Goal: Task Accomplishment & Management: Manage account settings

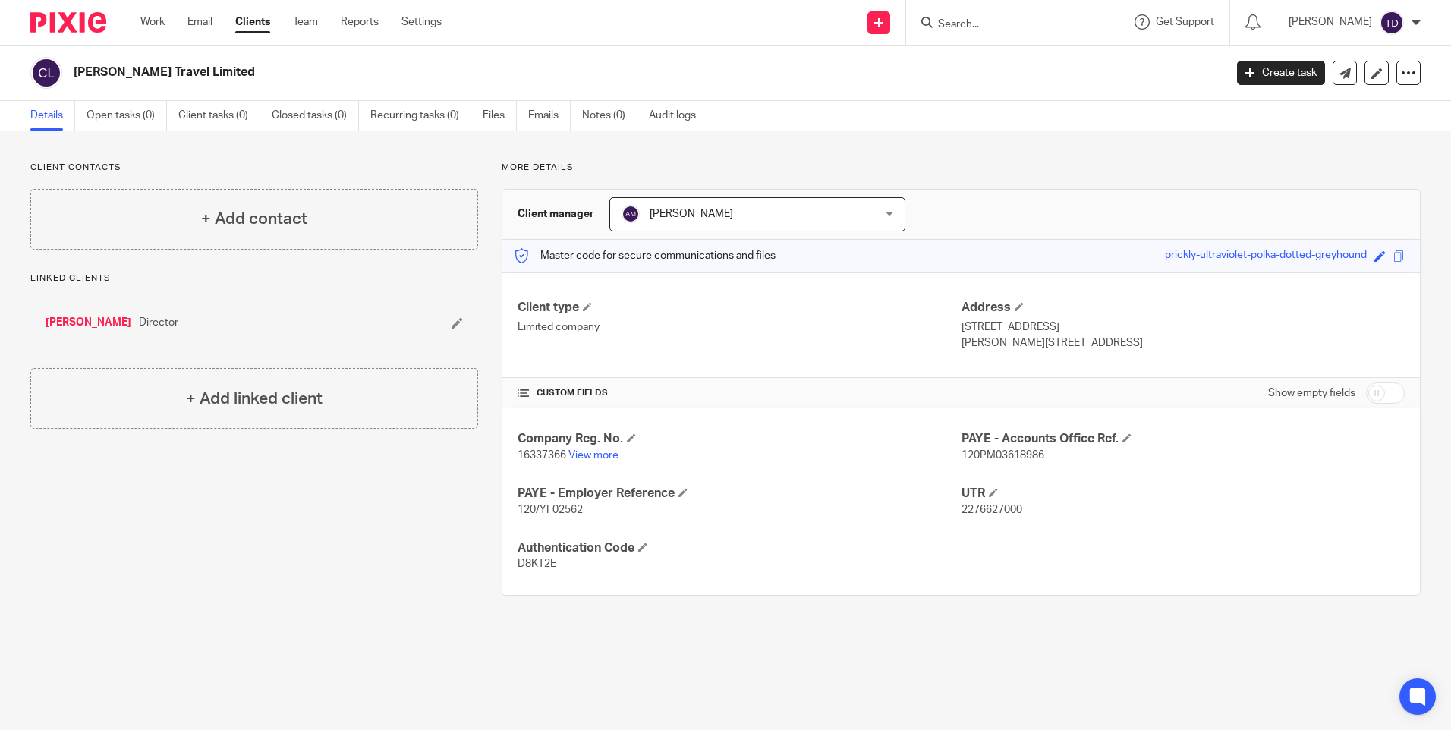
drag, startPoint x: 71, startPoint y: 71, endPoint x: 286, endPoint y: 93, distance: 215.8
click at [286, 93] on div "[PERSON_NAME] Travel Limited Create task Update from Companies House Export dat…" at bounding box center [725, 73] width 1451 height 55
copy h2 "[PERSON_NAME] Travel Limited"
drag, startPoint x: 513, startPoint y: 449, endPoint x: 563, endPoint y: 451, distance: 50.1
click at [563, 451] on div "Company Reg. No. 16337366 View more PAYE - Accounts Office Ref. 120PM03618986 P…" at bounding box center [961, 501] width 918 height 186
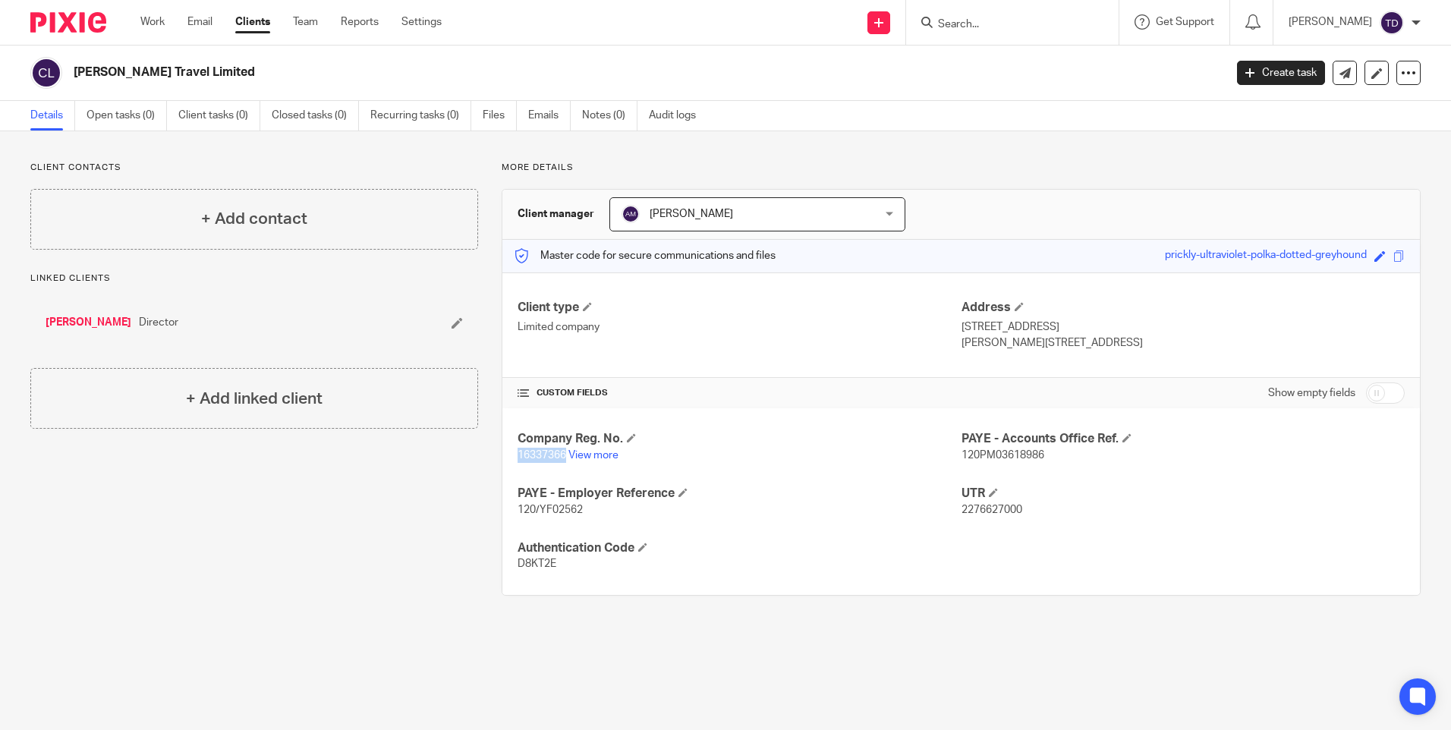
copy span "16337366"
drag, startPoint x: 952, startPoint y: 512, endPoint x: 1015, endPoint y: 512, distance: 63.0
click at [1015, 512] on div "Company Reg. No. 16337366 View more PAYE - Accounts Office Ref. 120PM03618986 P…" at bounding box center [961, 501] width 918 height 186
drag, startPoint x: 1015, startPoint y: 512, endPoint x: 940, endPoint y: 549, distance: 83.2
click at [940, 549] on h4 "Authentication Code" at bounding box center [739, 548] width 443 height 16
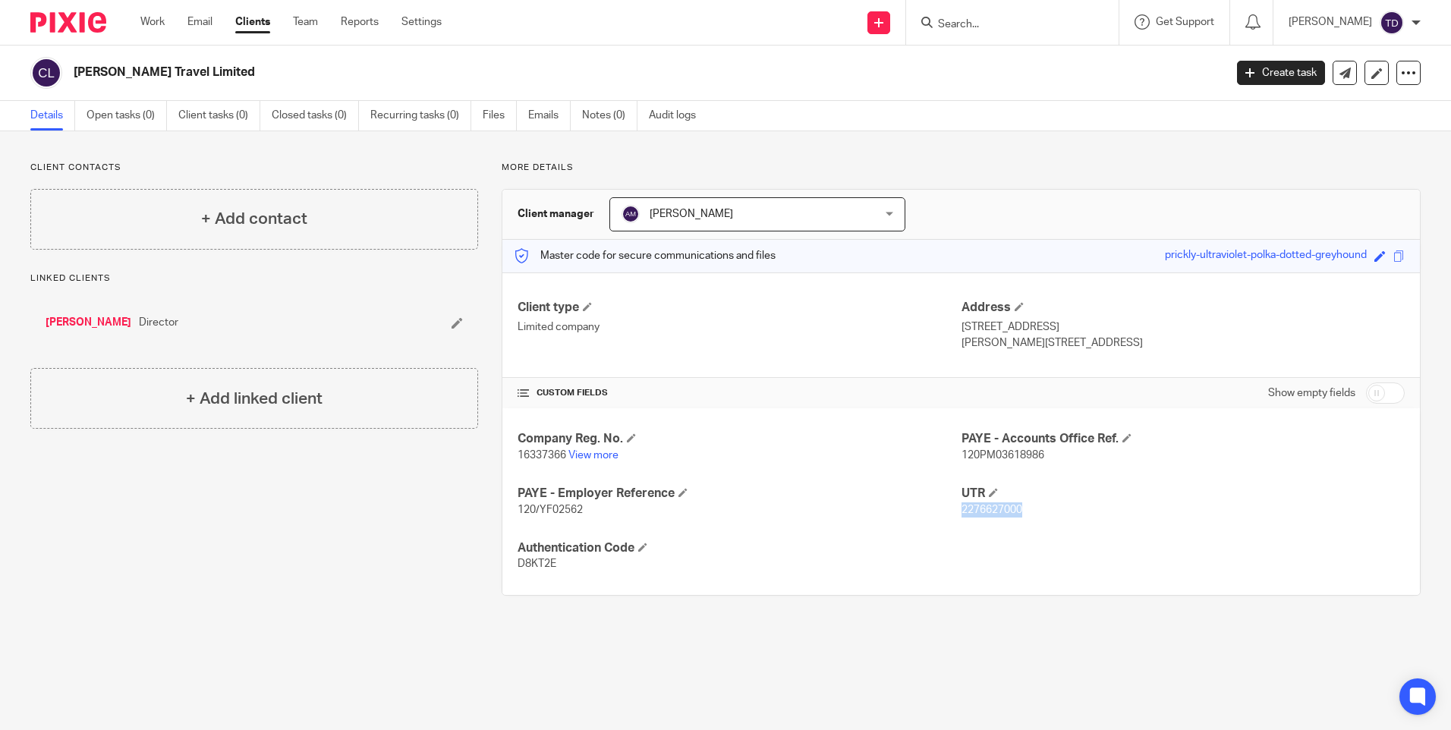
drag, startPoint x: 954, startPoint y: 508, endPoint x: 1018, endPoint y: 513, distance: 64.0
click at [1018, 513] on p "2276627000" at bounding box center [1183, 509] width 443 height 15
copy span "2276627000"
click at [102, 319] on link "Claire Thorley" at bounding box center [89, 322] width 86 height 15
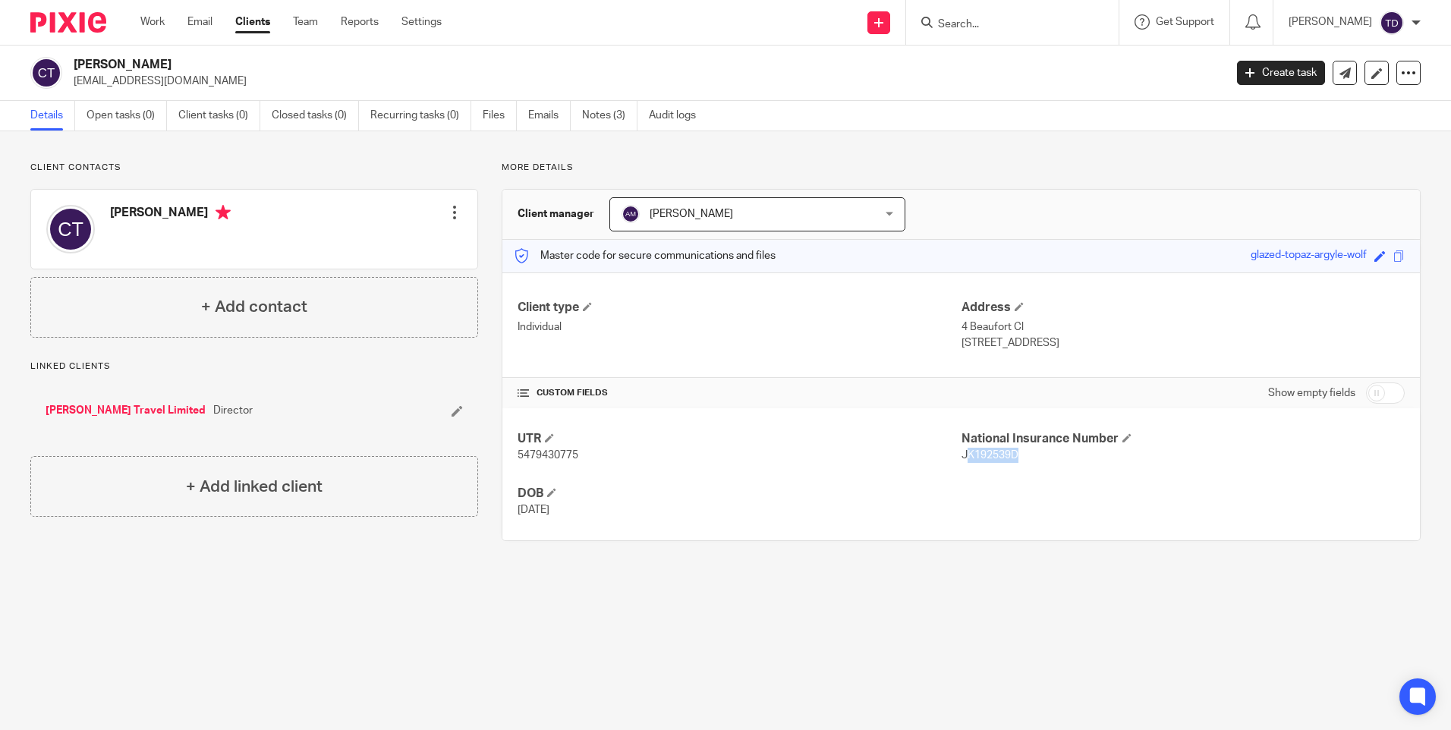
drag, startPoint x: 959, startPoint y: 449, endPoint x: 1026, endPoint y: 468, distance: 70.0
click at [1026, 468] on div "UTR 5479430775 National Insurance Number JK192539D DOB 26 May 1988" at bounding box center [961, 474] width 918 height 132
drag, startPoint x: 1026, startPoint y: 468, endPoint x: 974, endPoint y: 476, distance: 53.0
click at [974, 476] on div "UTR 5479430775 National Insurance Number JK192539D DOB 26 May 1988" at bounding box center [961, 474] width 918 height 132
drag, startPoint x: 951, startPoint y: 455, endPoint x: 1014, endPoint y: 457, distance: 63.0
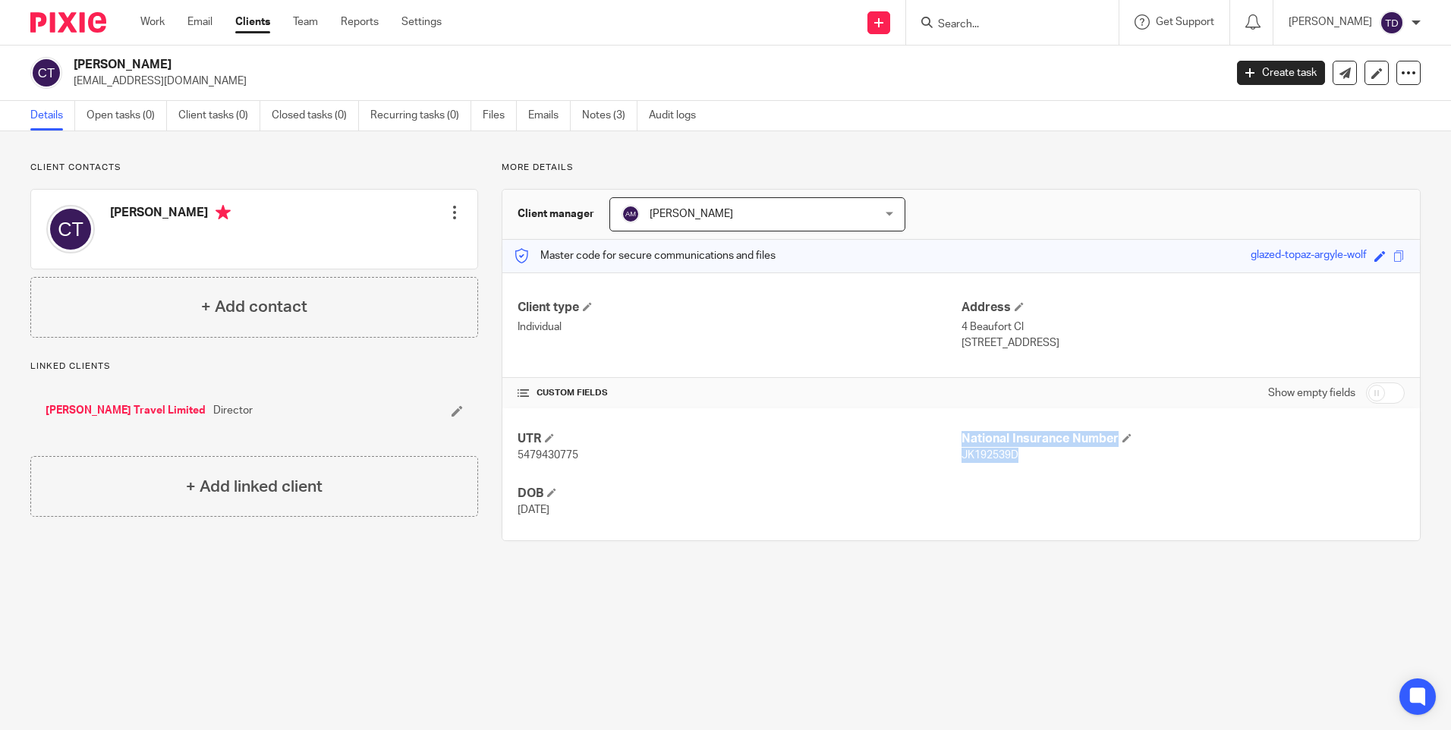
click at [1014, 457] on div "UTR 5479430775 National Insurance Number JK192539D DOB 26 May 1988" at bounding box center [961, 474] width 918 height 132
drag, startPoint x: 1014, startPoint y: 457, endPoint x: 1009, endPoint y: 486, distance: 29.9
click at [1009, 486] on div "UTR 5479430775 National Insurance Number JK192539D DOB 26 May 1988" at bounding box center [961, 474] width 918 height 132
drag, startPoint x: 954, startPoint y: 457, endPoint x: 1015, endPoint y: 460, distance: 60.8
click at [1015, 460] on p "JK192539D" at bounding box center [1183, 455] width 443 height 15
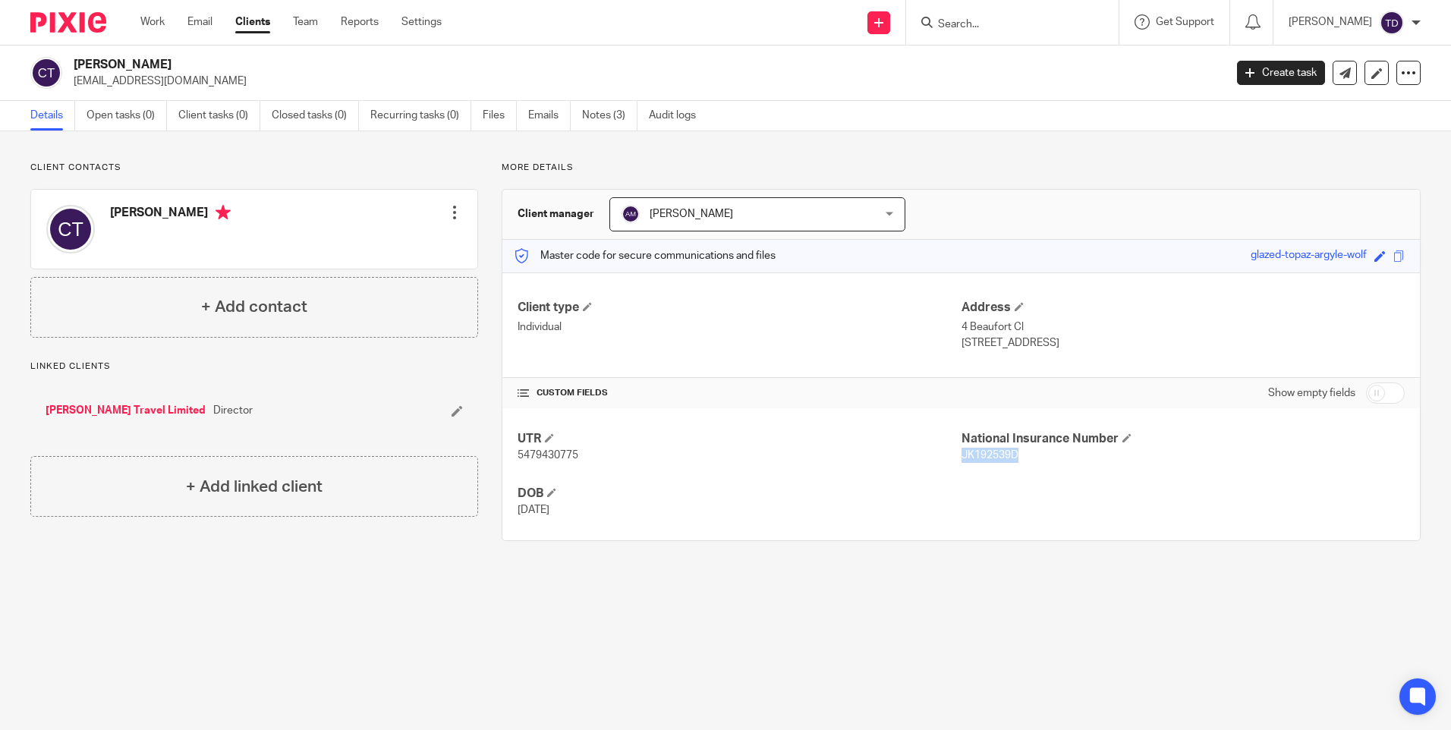
copy span "JK192539D"
drag, startPoint x: 954, startPoint y: 329, endPoint x: 1086, endPoint y: 343, distance: 132.8
click at [1086, 343] on div "Address 4 Beaufort Cl Alderley Edge, SK9 7HU" at bounding box center [1183, 325] width 443 height 51
click at [907, 408] on div "Client type Individual Address 4 Beaufort Cl Alderley Edge, SK9 7HU CUSTOM FIEL…" at bounding box center [961, 406] width 918 height 268
drag, startPoint x: 907, startPoint y: 408, endPoint x: 1096, endPoint y: 327, distance: 205.7
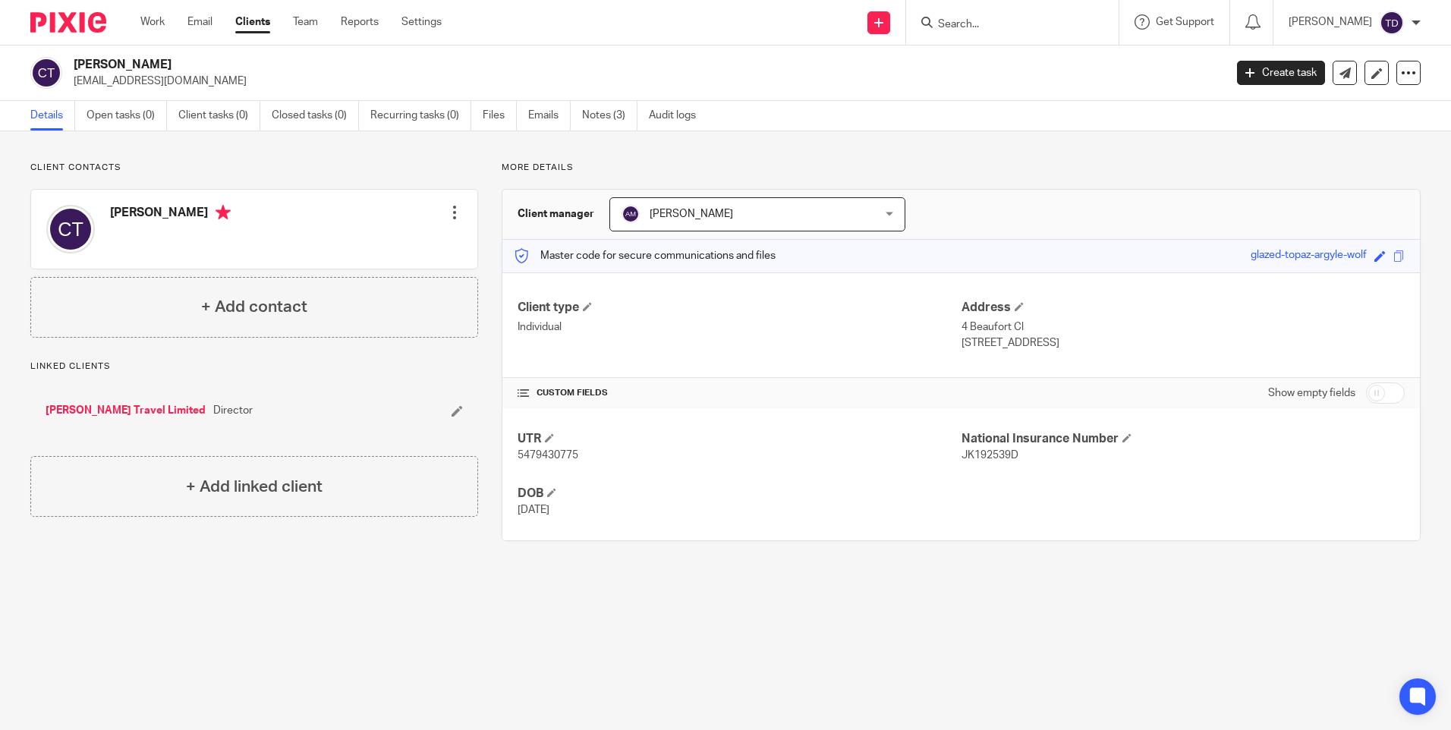
click at [1108, 328] on p "4 Beaufort Cl" at bounding box center [1183, 327] width 443 height 15
drag, startPoint x: 1027, startPoint y: 338, endPoint x: 1075, endPoint y: 338, distance: 47.8
click at [1075, 338] on p "Alderley Edge, SK9 7HU" at bounding box center [1183, 342] width 443 height 15
copy p "SK9 7HU"
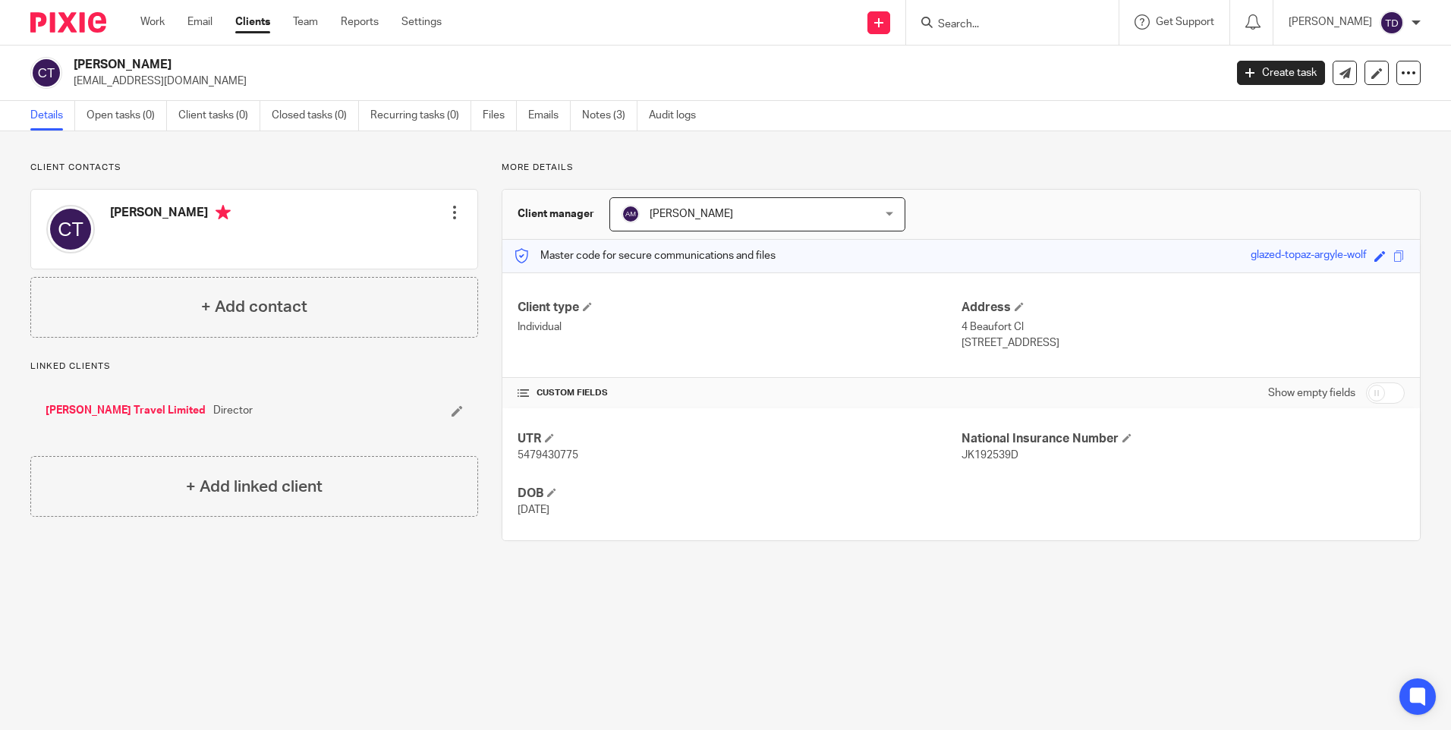
click at [131, 410] on link "[PERSON_NAME] Travel Limited" at bounding box center [126, 410] width 160 height 15
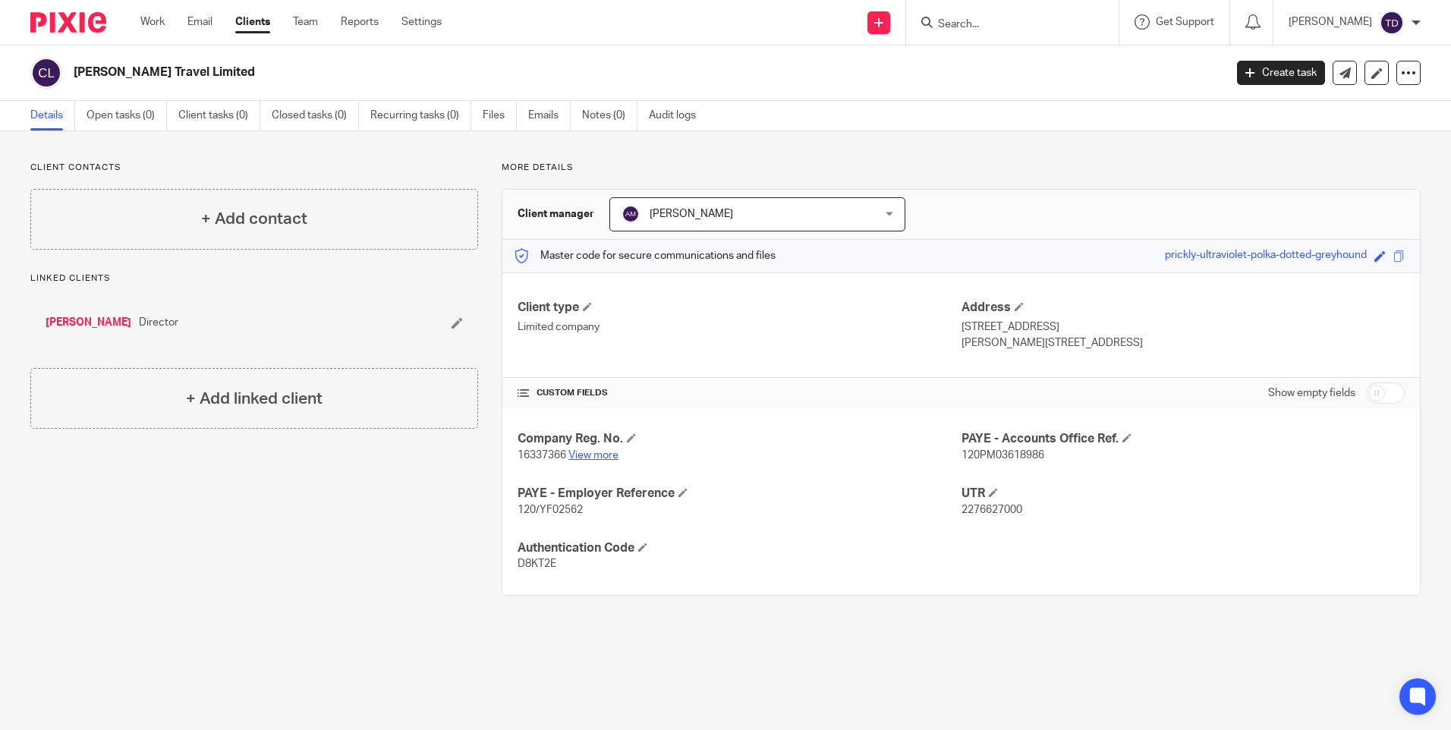
click at [586, 458] on link "View more" at bounding box center [593, 455] width 50 height 11
click at [610, 121] on link "Notes (0)" at bounding box center [609, 116] width 55 height 30
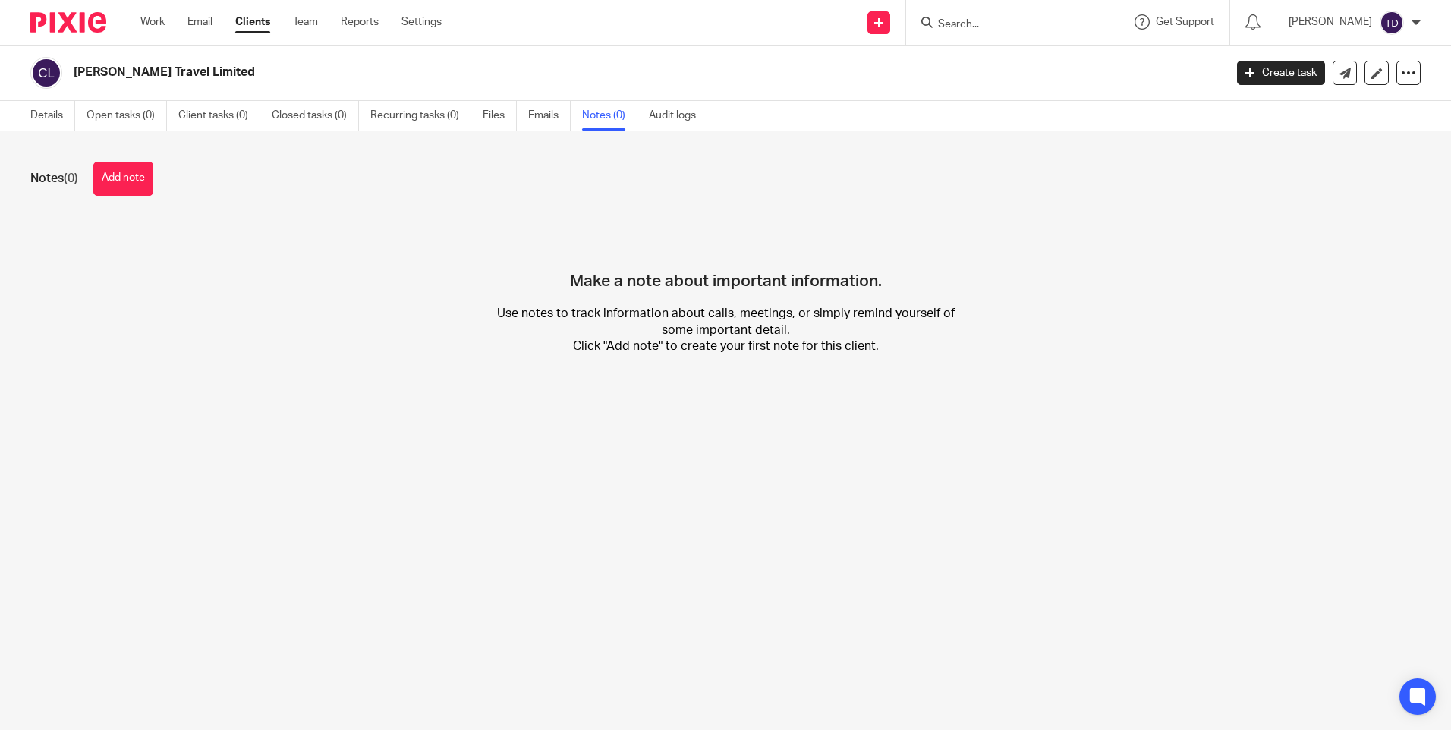
click at [124, 178] on button "Add note" at bounding box center [123, 179] width 60 height 34
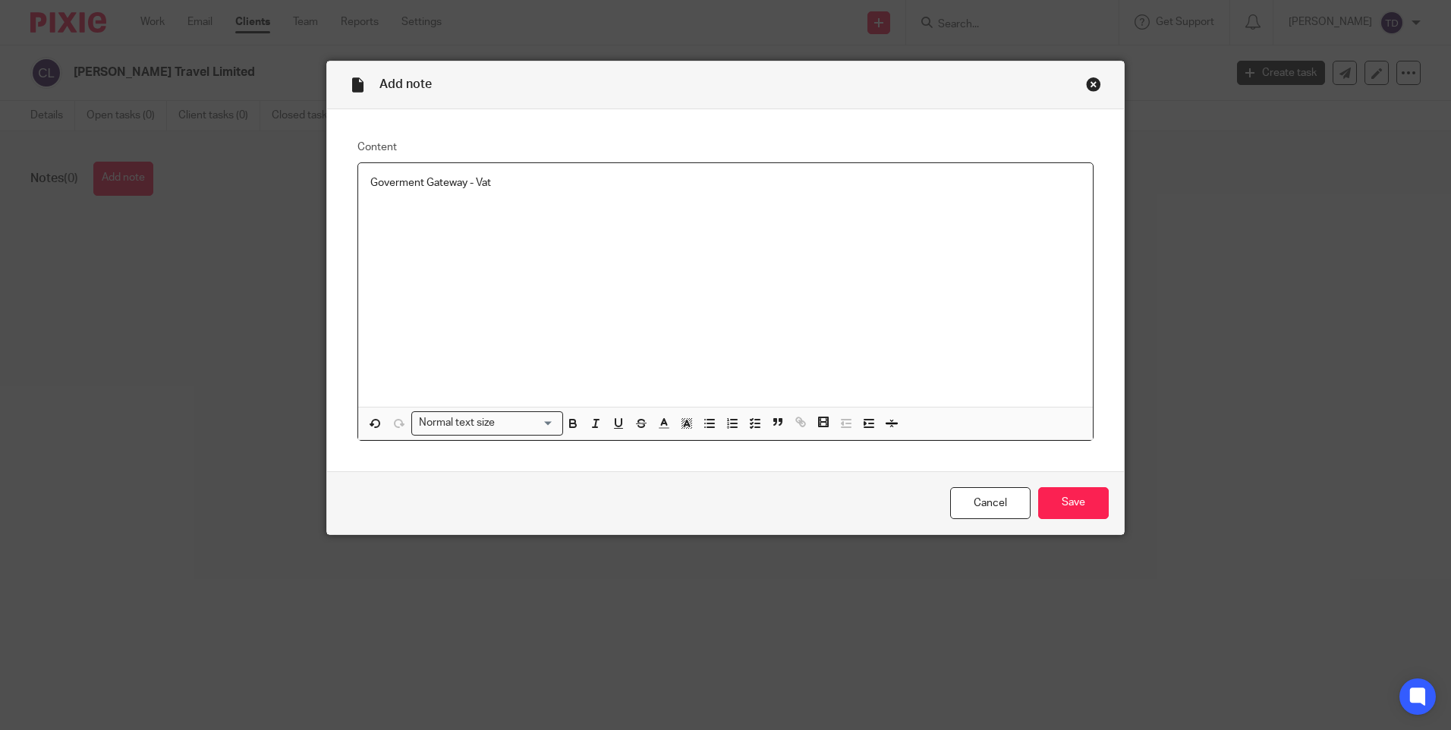
click at [387, 182] on p "Goverment Gateway - Vat" at bounding box center [725, 182] width 710 height 15
click at [399, 225] on div "Government Gateway - Vat" at bounding box center [725, 285] width 735 height 244
click at [490, 263] on div "Government Gateway - Vat" at bounding box center [725, 285] width 735 height 244
click at [619, 307] on div "Government Gateway - Vat" at bounding box center [725, 285] width 735 height 244
click at [455, 260] on div "Government Gateway - Vat ID - 839915810979 Password - Insight123! App Ref Refer…" at bounding box center [725, 285] width 735 height 244
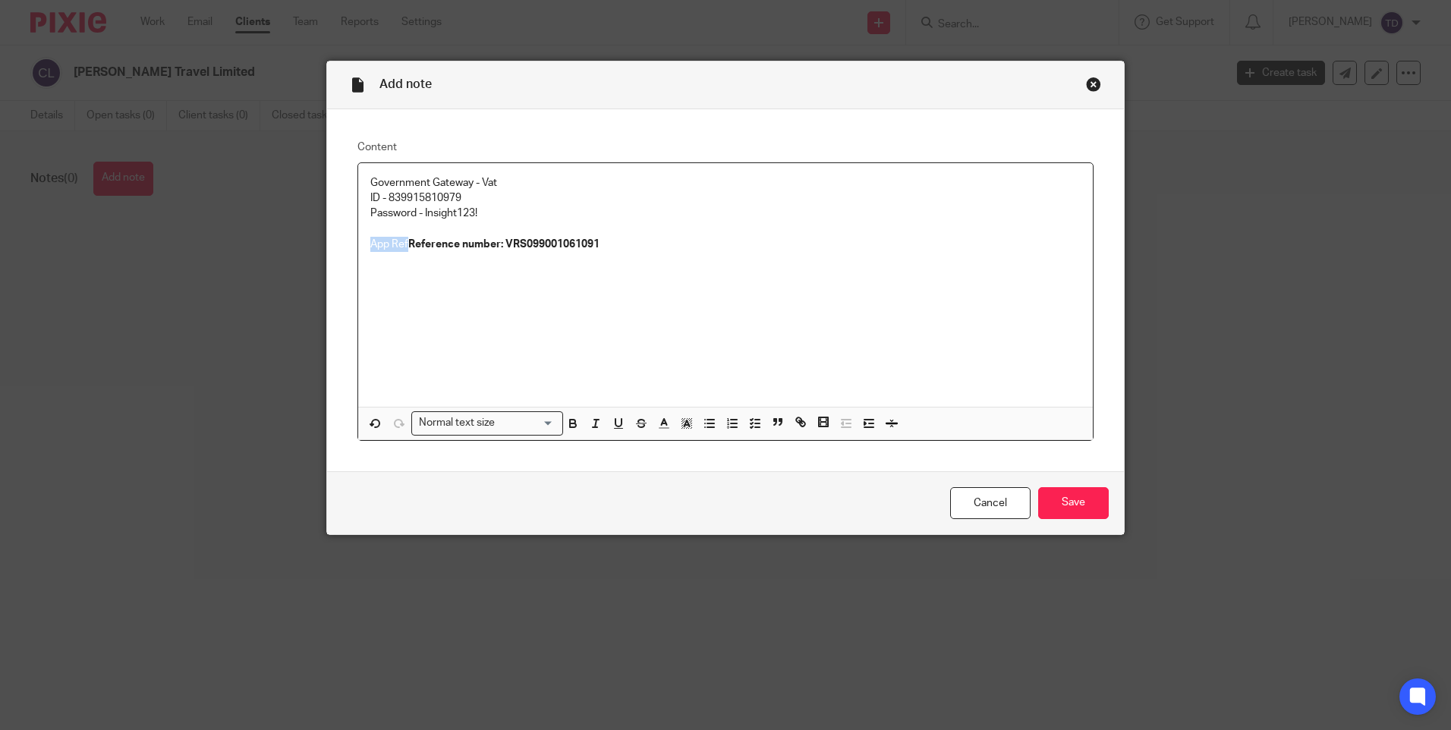
drag, startPoint x: 403, startPoint y: 241, endPoint x: 351, endPoint y: 243, distance: 51.6
click at [357, 243] on div "Government Gateway - Vat ID - 839915810979 Password - Insight123! App Ref Refer…" at bounding box center [725, 301] width 736 height 279
click at [759, 238] on p "Reference number: VRS099001061091" at bounding box center [725, 244] width 710 height 15
click at [1056, 502] on input "Save" at bounding box center [1073, 503] width 71 height 33
